Goal: Navigation & Orientation: Find specific page/section

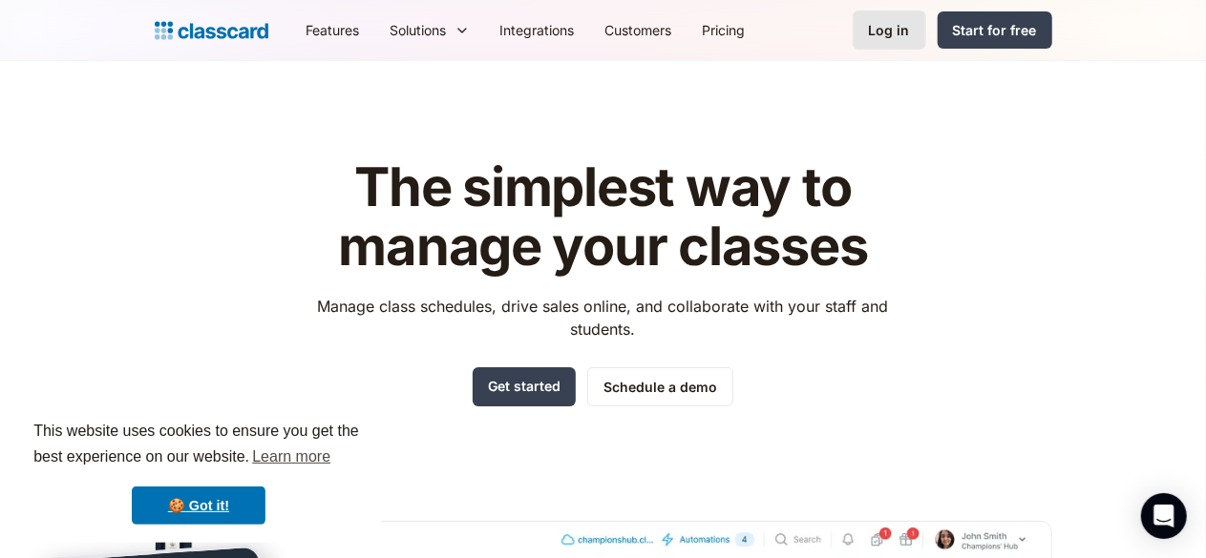
click at [910, 33] on div "Log in" at bounding box center [889, 30] width 41 height 20
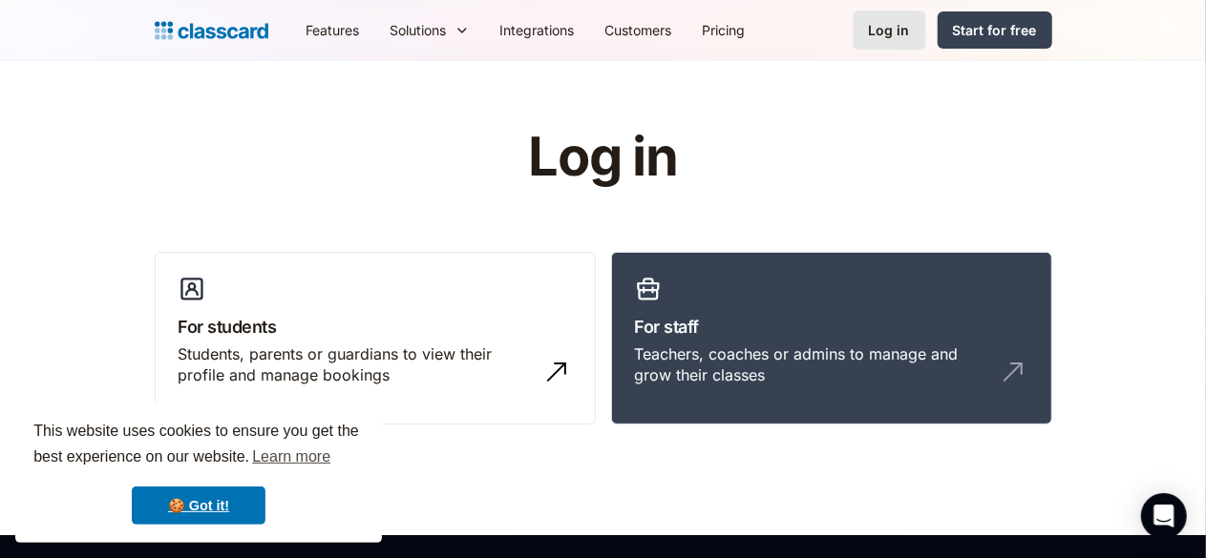
click at [910, 30] on div "Log in" at bounding box center [889, 30] width 41 height 20
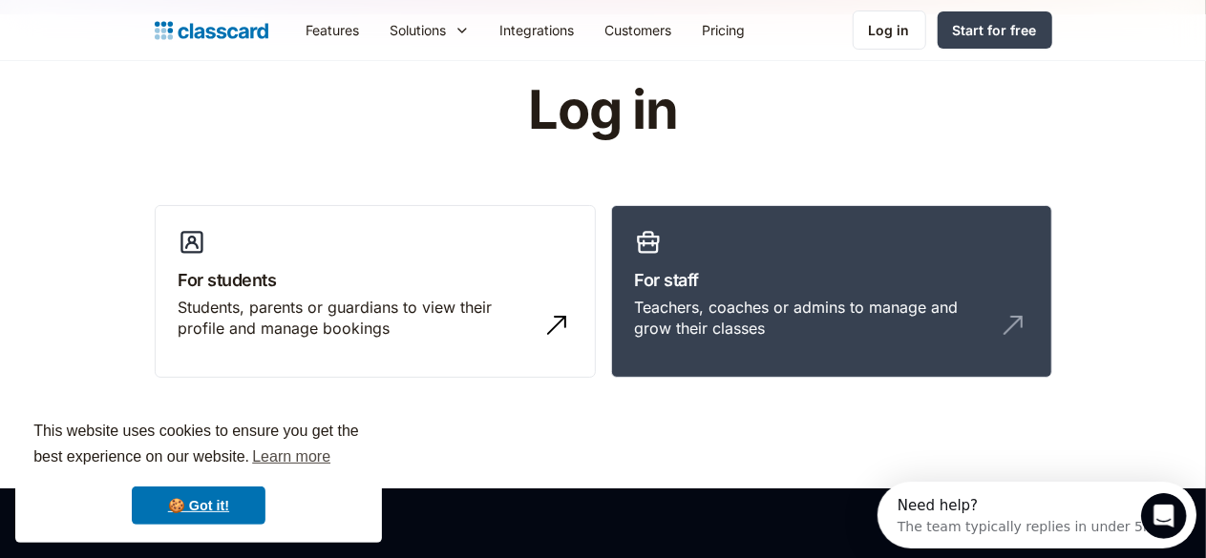
scroll to position [42, 0]
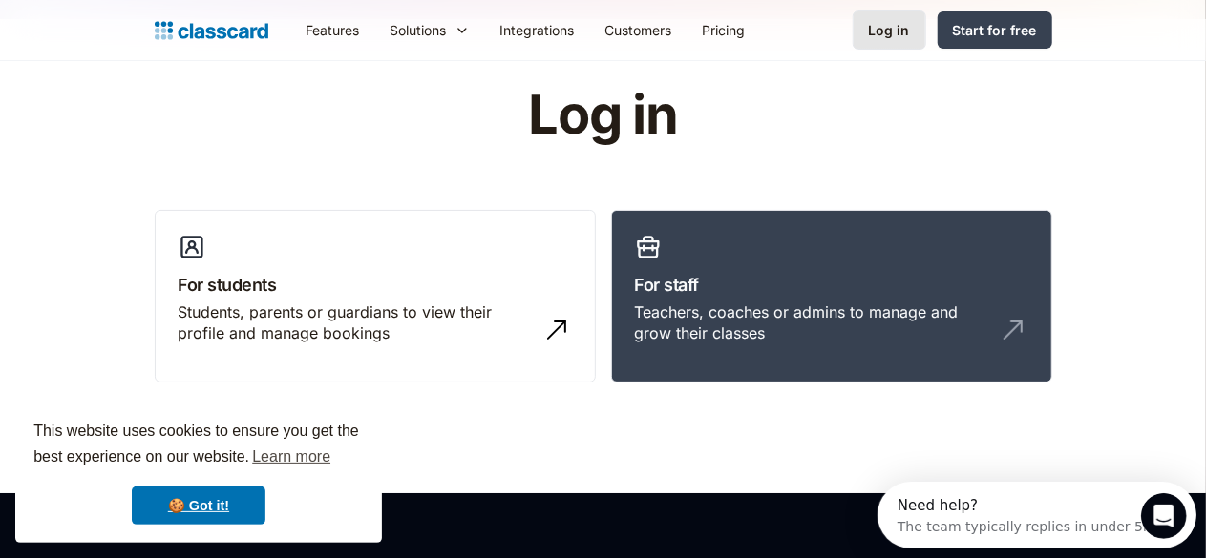
click at [910, 30] on div "Log in" at bounding box center [889, 30] width 41 height 20
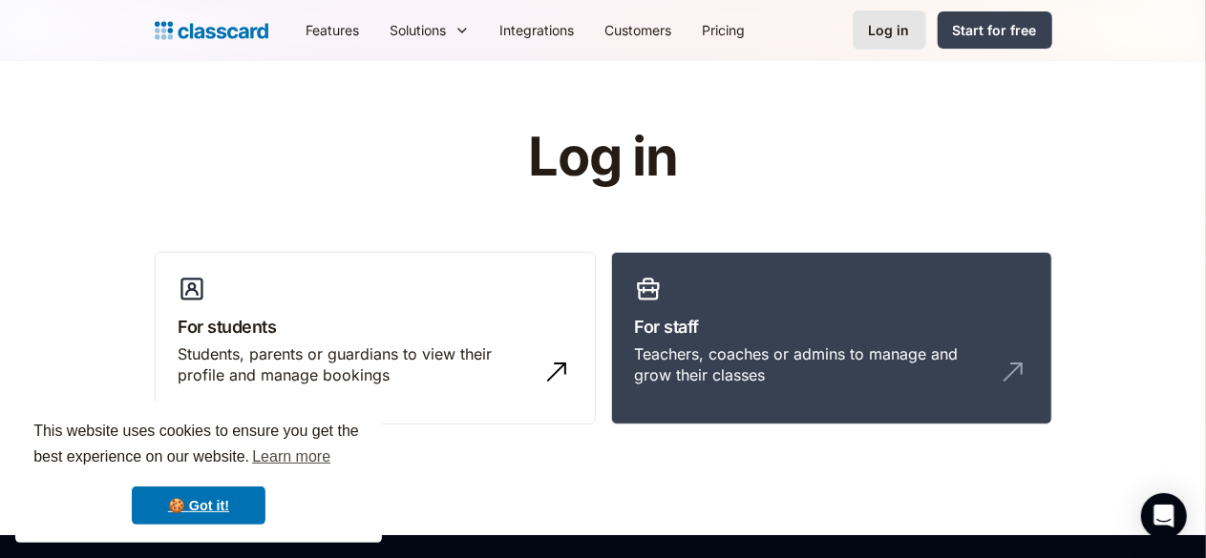
click at [910, 35] on div "Log in" at bounding box center [889, 30] width 41 height 20
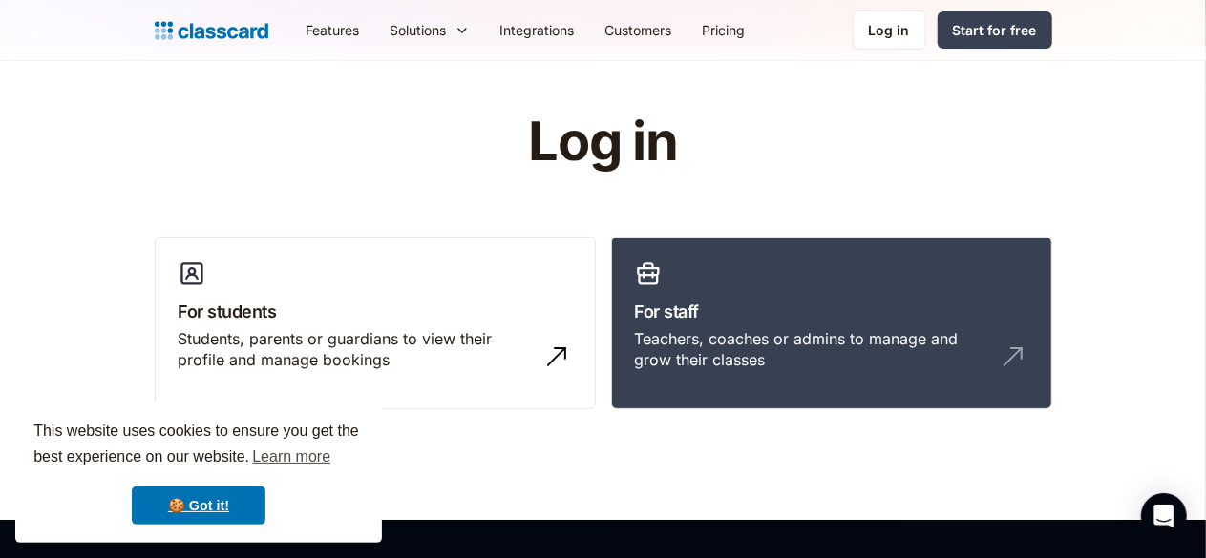
scroll to position [236, 0]
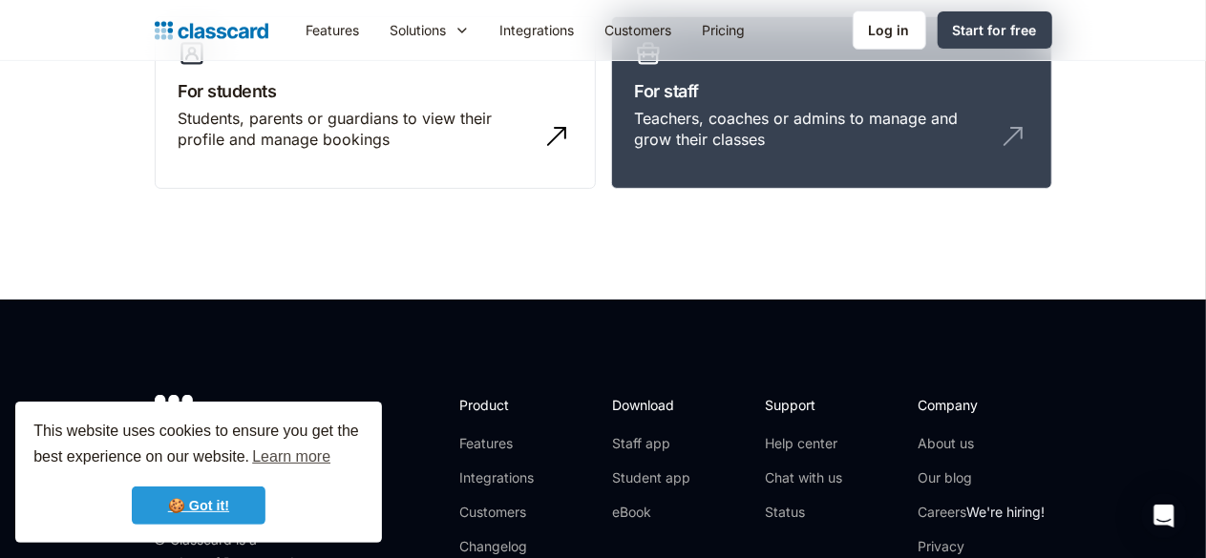
click at [214, 495] on link "🍪 Got it!" at bounding box center [199, 506] width 134 height 38
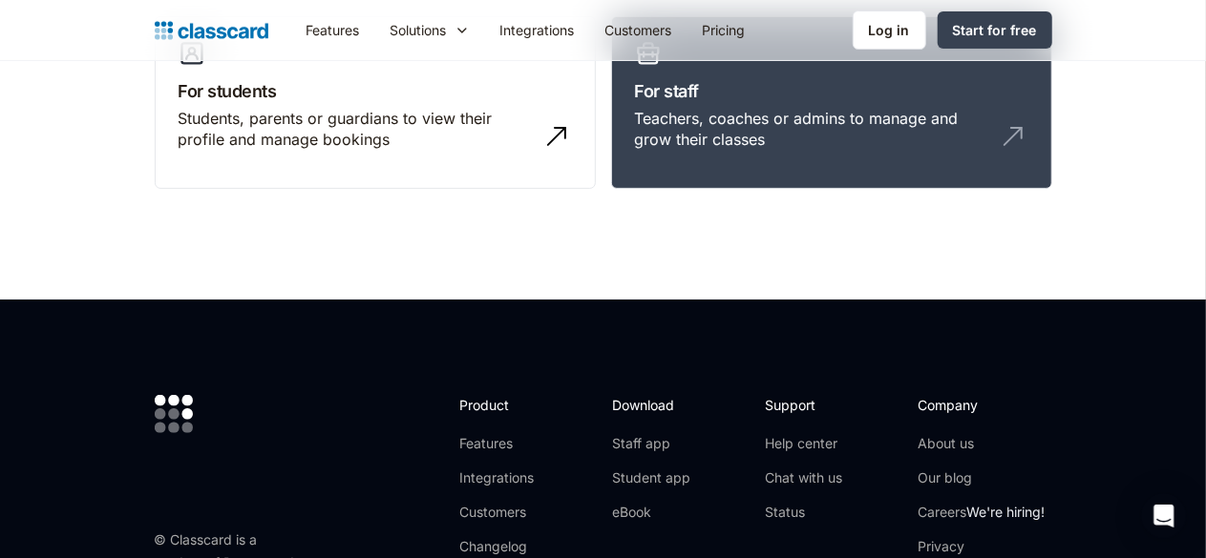
scroll to position [0, 0]
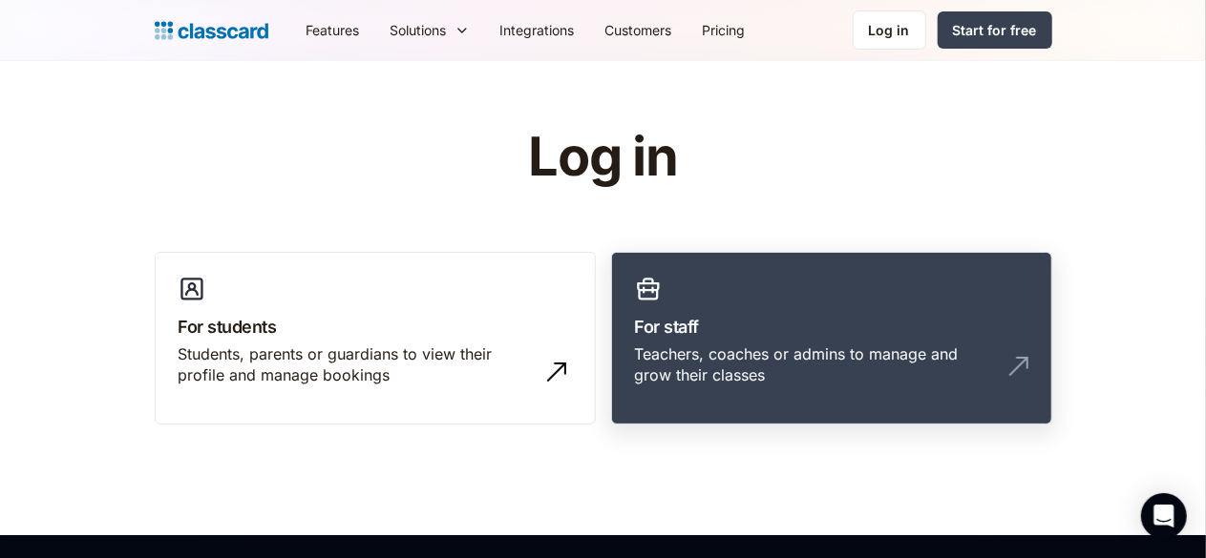
click at [649, 330] on h3 "For staff" at bounding box center [831, 327] width 393 height 26
